Goal: Information Seeking & Learning: Learn about a topic

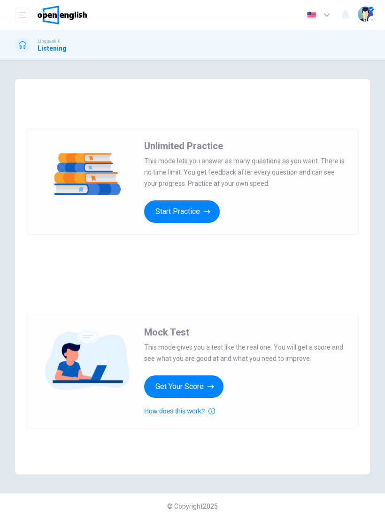
click at [193, 206] on button "Start Practice" at bounding box center [182, 212] width 76 height 23
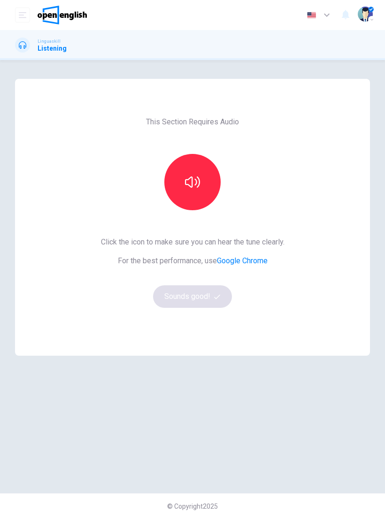
click at [197, 196] on button "button" at bounding box center [192, 182] width 56 height 56
click at [220, 295] on icon "button" at bounding box center [217, 296] width 6 height 5
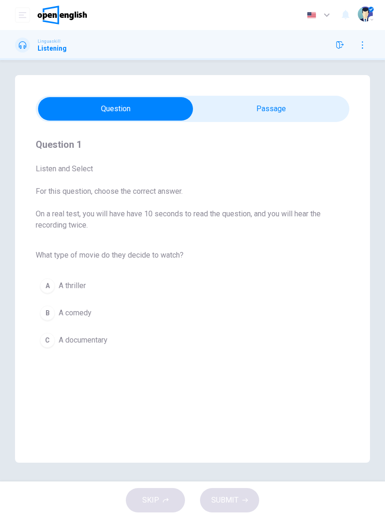
scroll to position [4, 0]
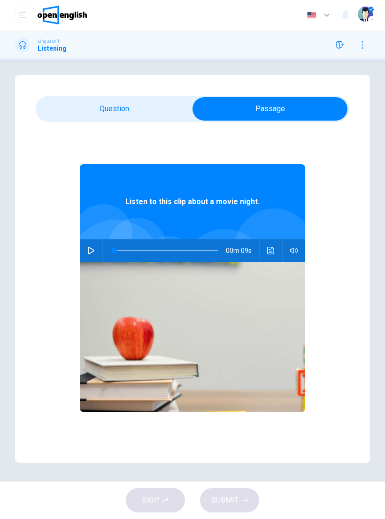
click at [93, 246] on button "button" at bounding box center [91, 251] width 15 height 23
click at [100, 244] on div "00m 09s" at bounding box center [192, 251] width 225 height 23
click at [90, 245] on button "button" at bounding box center [91, 251] width 15 height 23
type input "**"
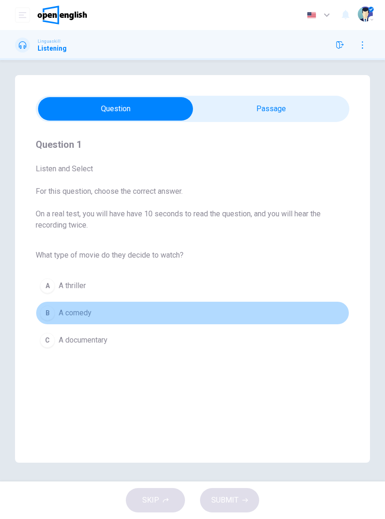
click at [53, 310] on div "B" at bounding box center [47, 313] width 15 height 15
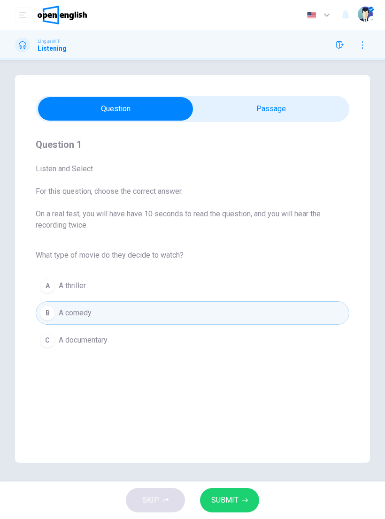
click at [237, 498] on span "SUBMIT" at bounding box center [224, 500] width 27 height 13
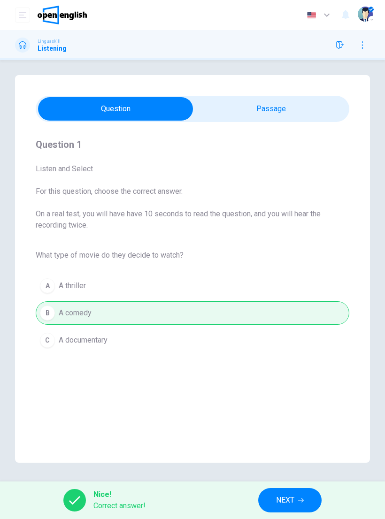
click at [299, 500] on icon "button" at bounding box center [301, 501] width 6 height 6
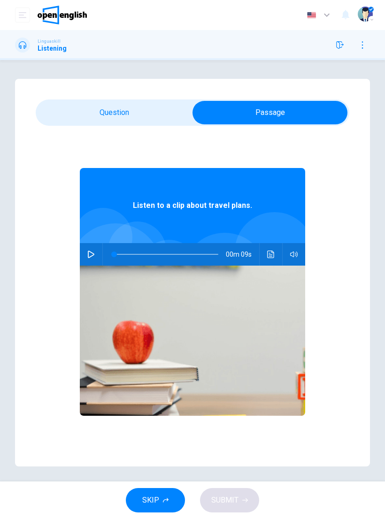
click at [94, 250] on button "button" at bounding box center [91, 254] width 15 height 23
type input "**"
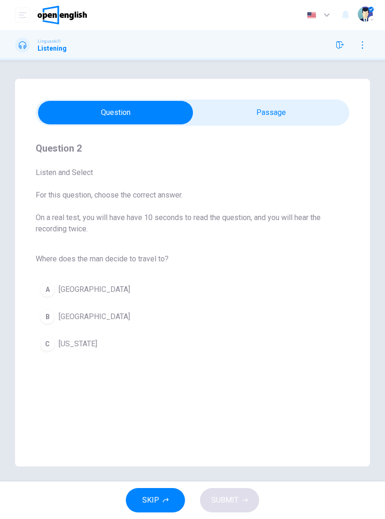
click at [48, 315] on div "B" at bounding box center [47, 316] width 15 height 15
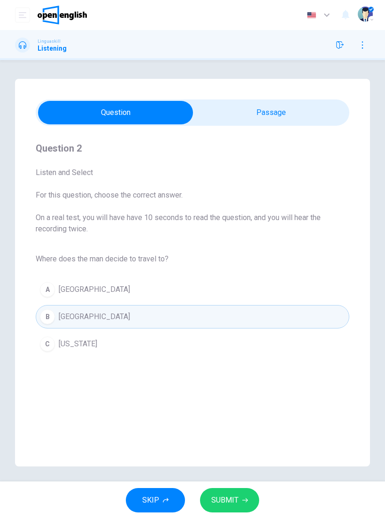
click at [229, 500] on span "SUBMIT" at bounding box center [224, 500] width 27 height 13
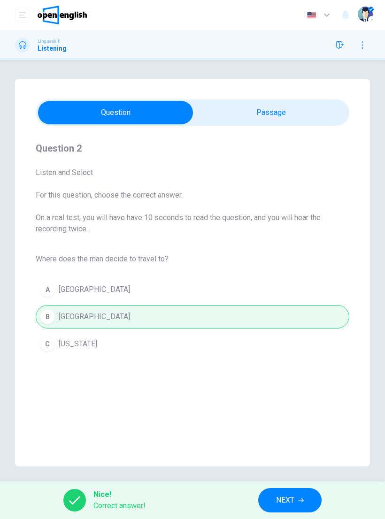
click at [294, 497] on span "NEXT" at bounding box center [285, 500] width 18 height 13
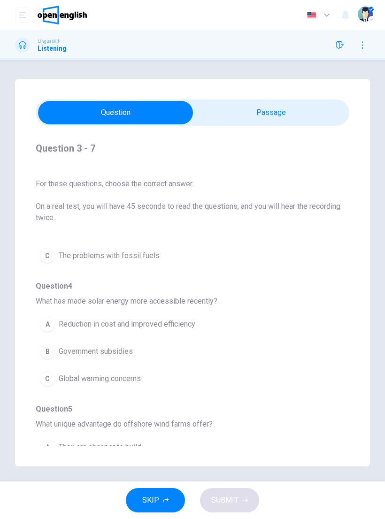
scroll to position [83, 0]
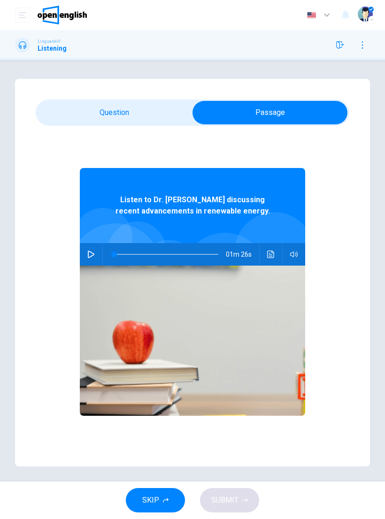
click at [92, 255] on icon "button" at bounding box center [91, 255] width 8 height 8
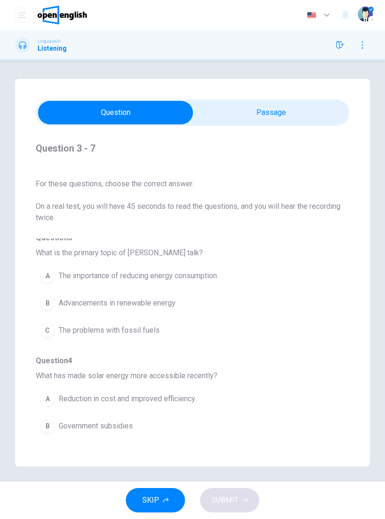
scroll to position [8, 0]
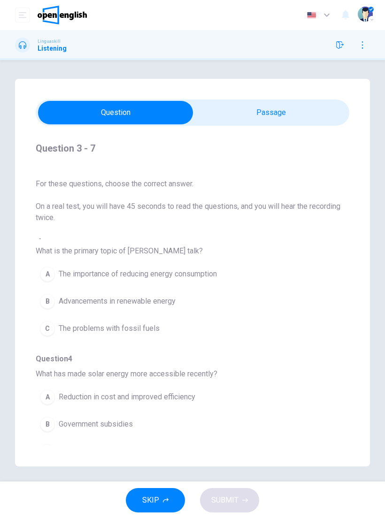
click at [54, 298] on div "B" at bounding box center [47, 301] width 15 height 15
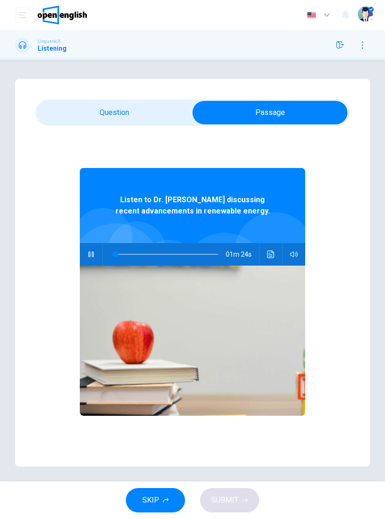
click at [276, 254] on button "Click to see the audio transcription" at bounding box center [270, 254] width 15 height 23
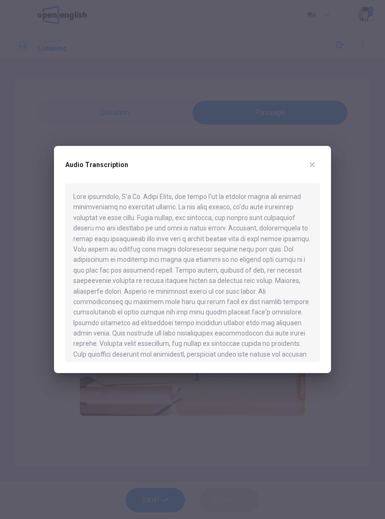
click at [314, 160] on button "button" at bounding box center [312, 164] width 15 height 15
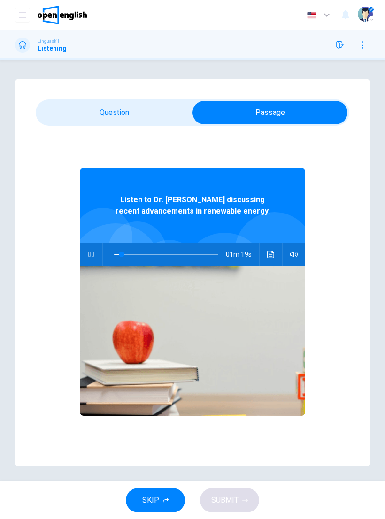
click at [271, 253] on icon "Click to see the audio transcription" at bounding box center [271, 255] width 8 height 8
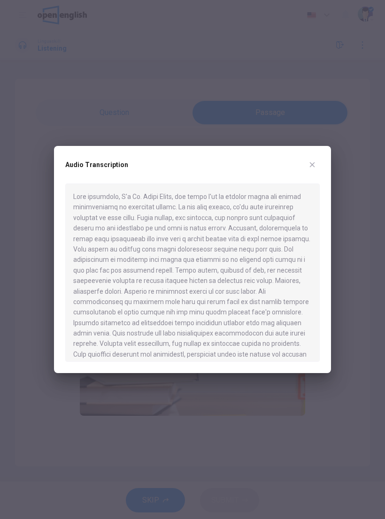
click at [313, 161] on icon "button" at bounding box center [313, 165] width 8 height 8
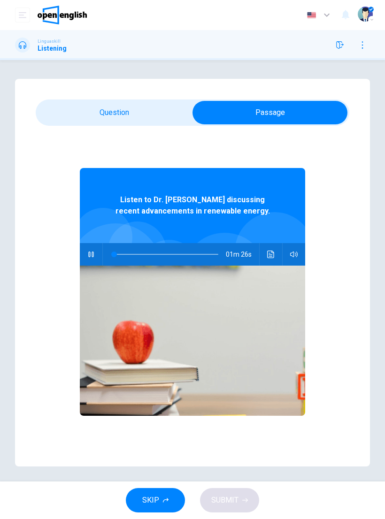
click at [92, 250] on button "button" at bounding box center [91, 254] width 15 height 23
click at [91, 255] on icon "button" at bounding box center [91, 255] width 8 height 8
click at [342, 43] on icon "button" at bounding box center [340, 45] width 8 height 8
click at [367, 47] on button "button" at bounding box center [362, 45] width 15 height 15
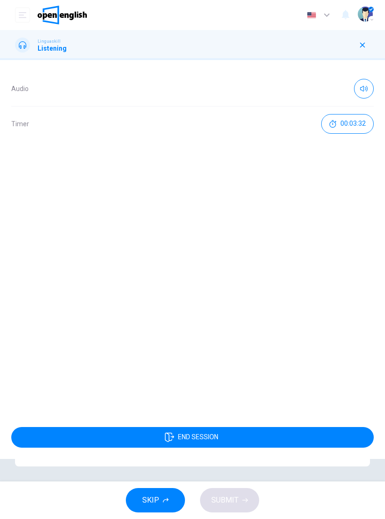
type input "**"
